Goal: Task Accomplishment & Management: Use online tool/utility

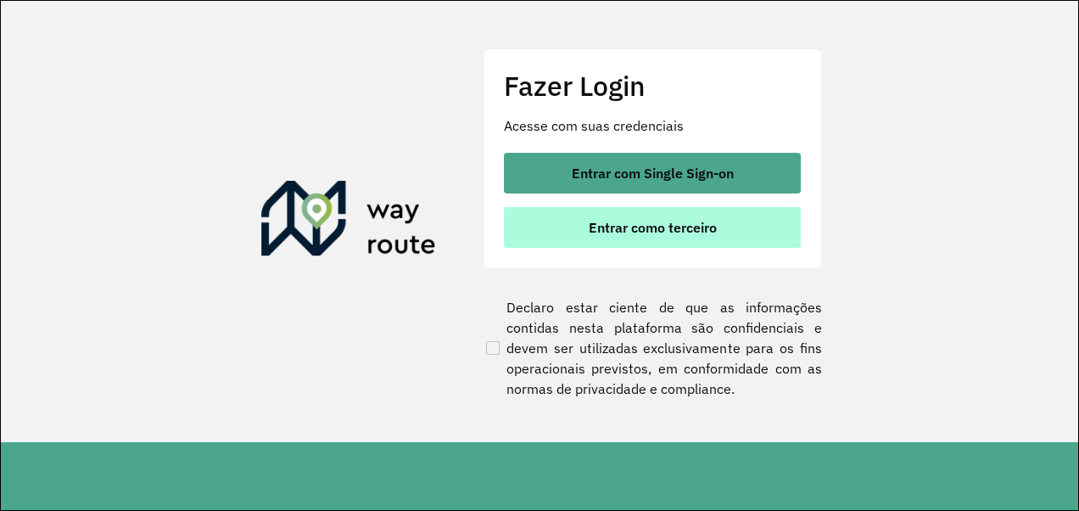
click at [612, 236] on button "Entrar como terceiro" at bounding box center [652, 227] width 297 height 41
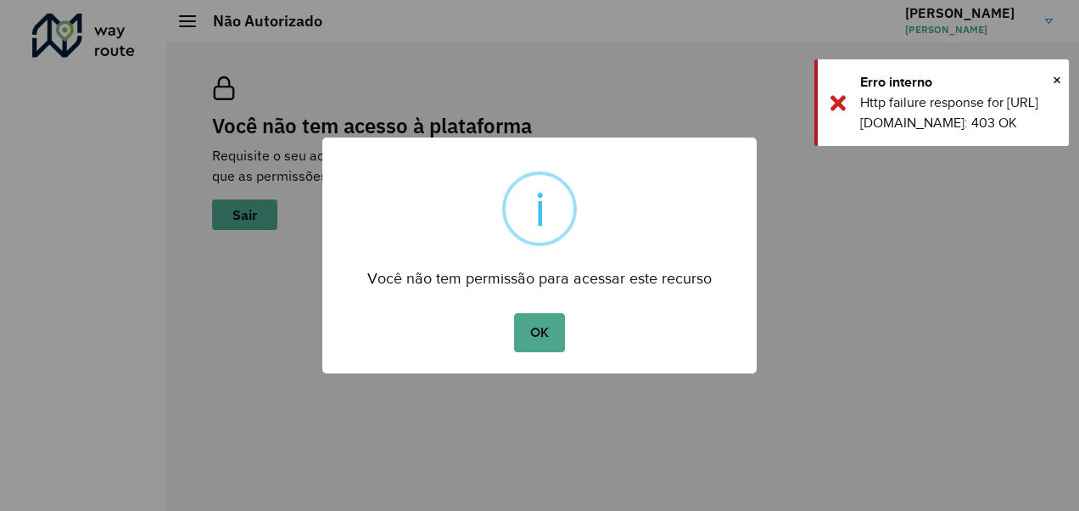
click at [368, 446] on div "× i Você não tem permissão para acessar este recurso OK No Cancel" at bounding box center [539, 255] width 1079 height 511
